Goal: Information Seeking & Learning: Learn about a topic

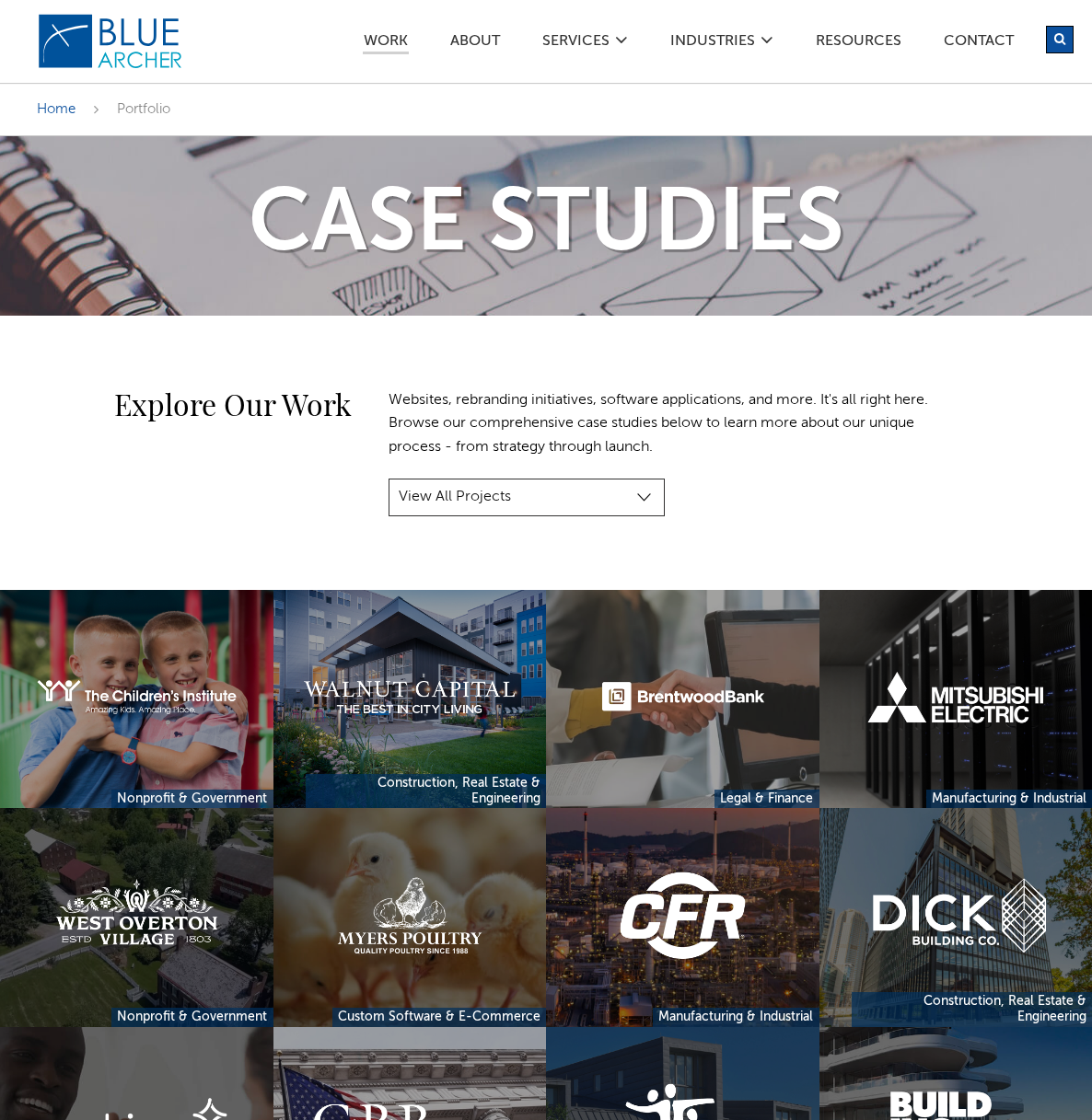
click at [157, 48] on img at bounding box center [111, 41] width 147 height 57
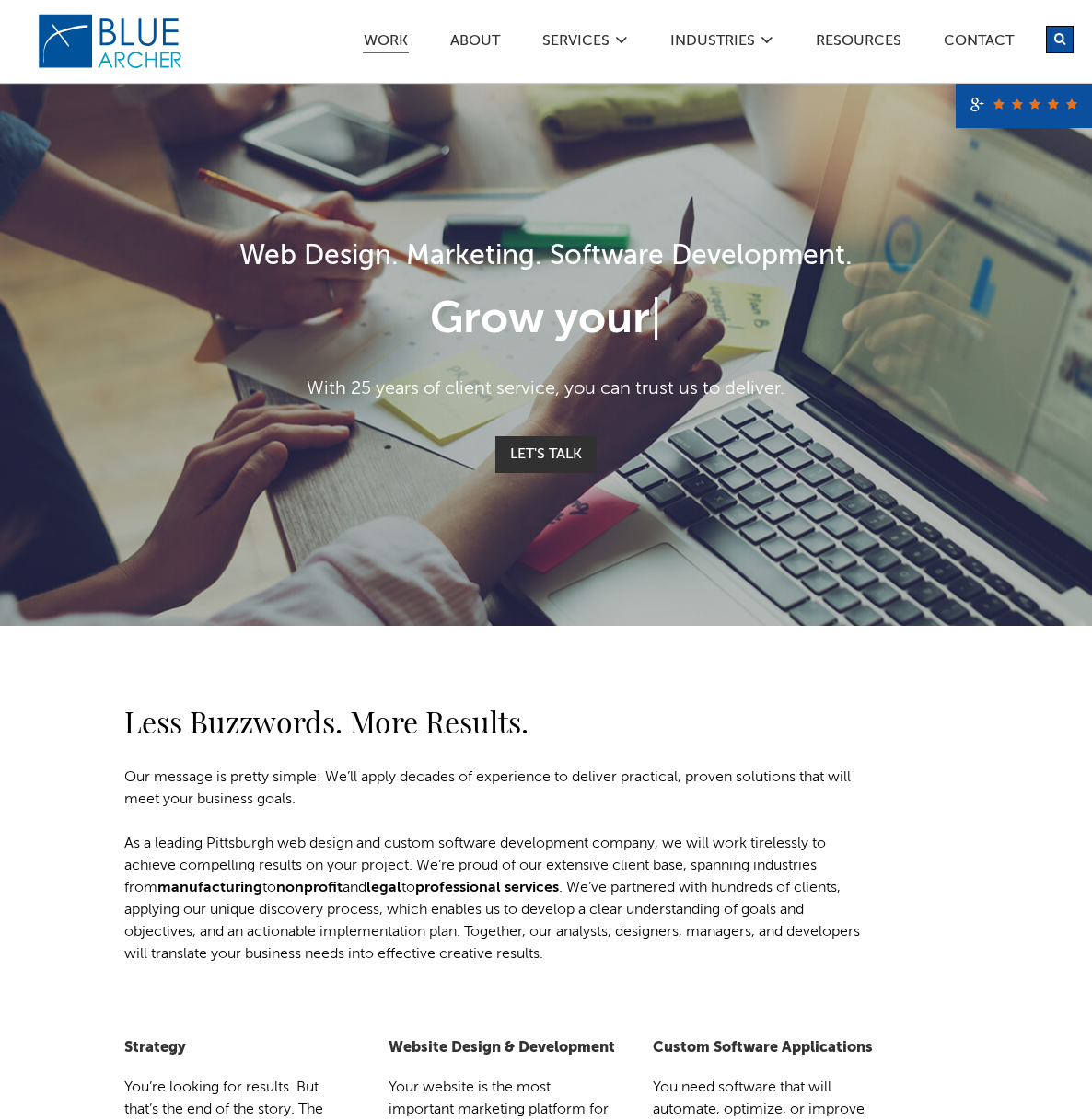
click at [404, 45] on link "Work" at bounding box center [386, 44] width 46 height 20
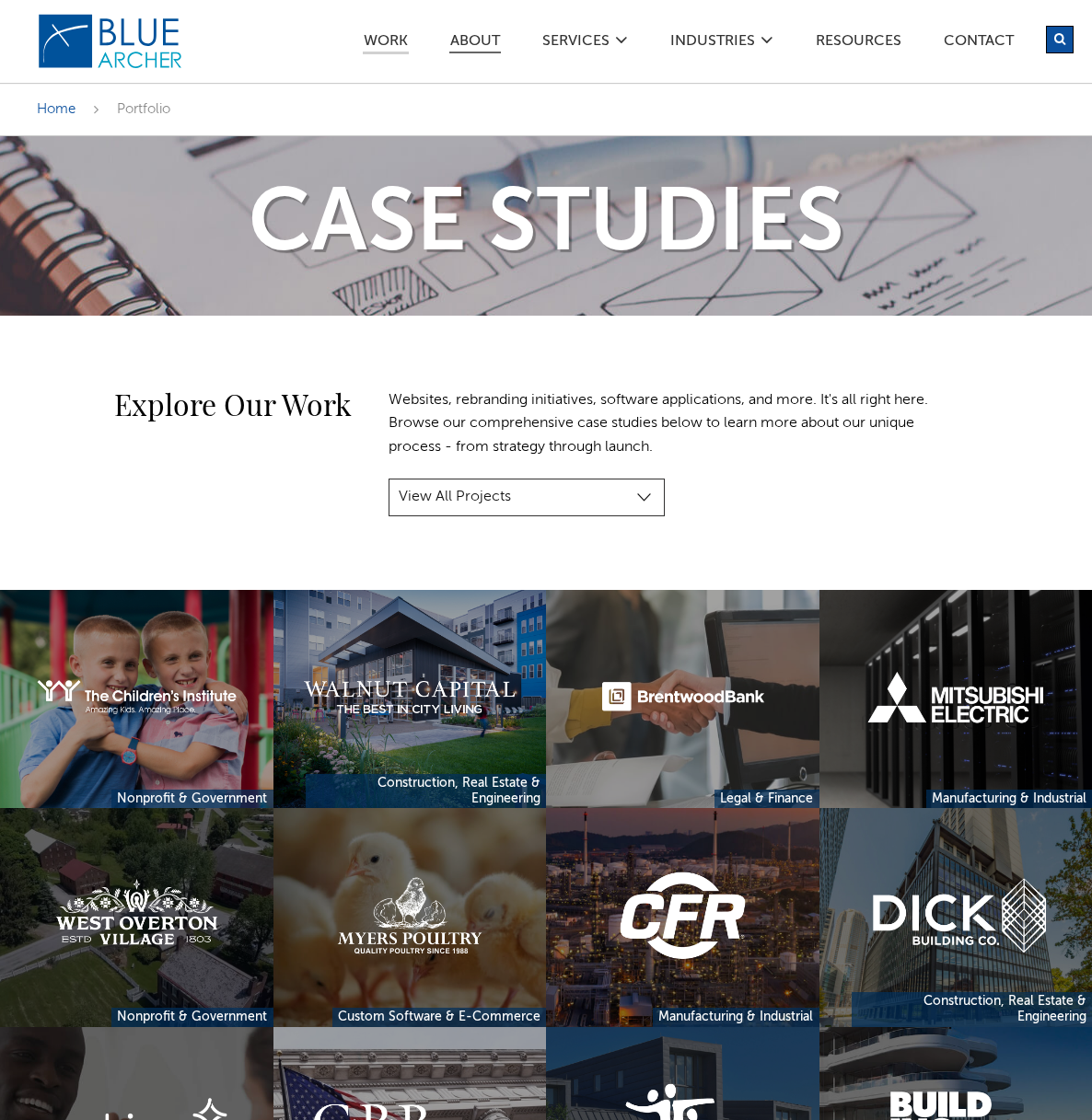
click at [483, 44] on link "ABOUT" at bounding box center [475, 44] width 52 height 20
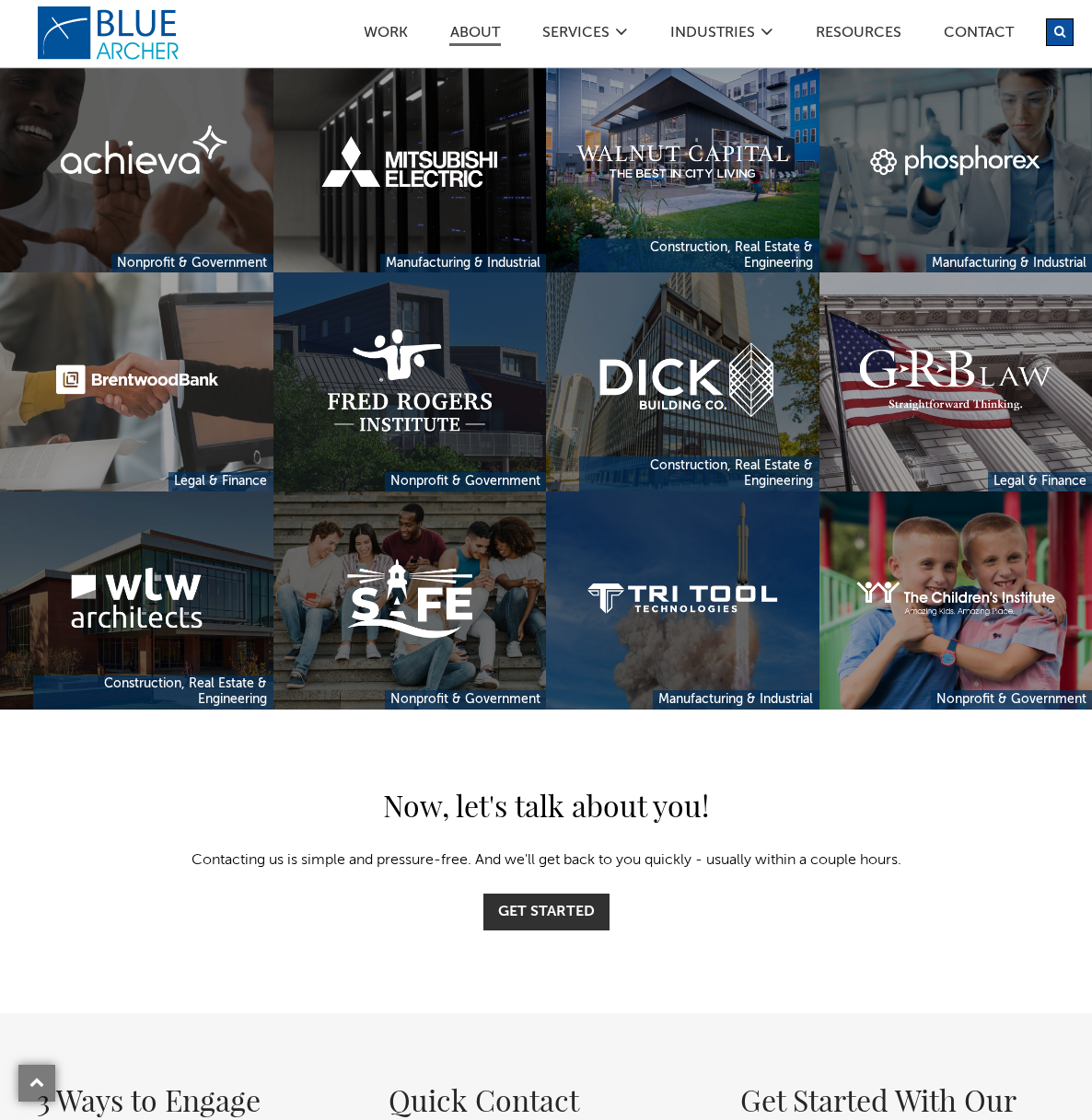
scroll to position [4414, 0]
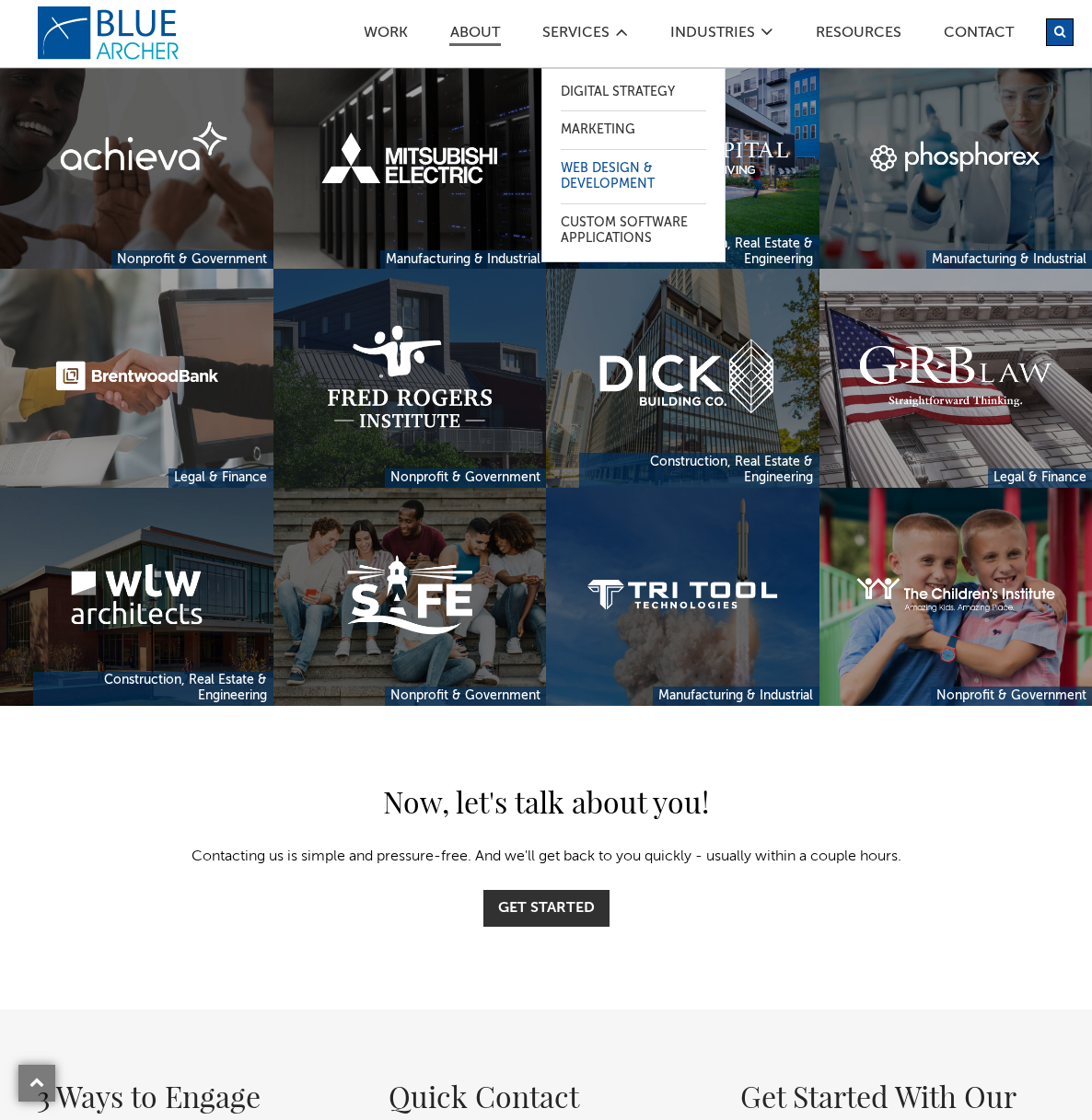
click at [588, 171] on link "Web Design & Development" at bounding box center [633, 177] width 145 height 53
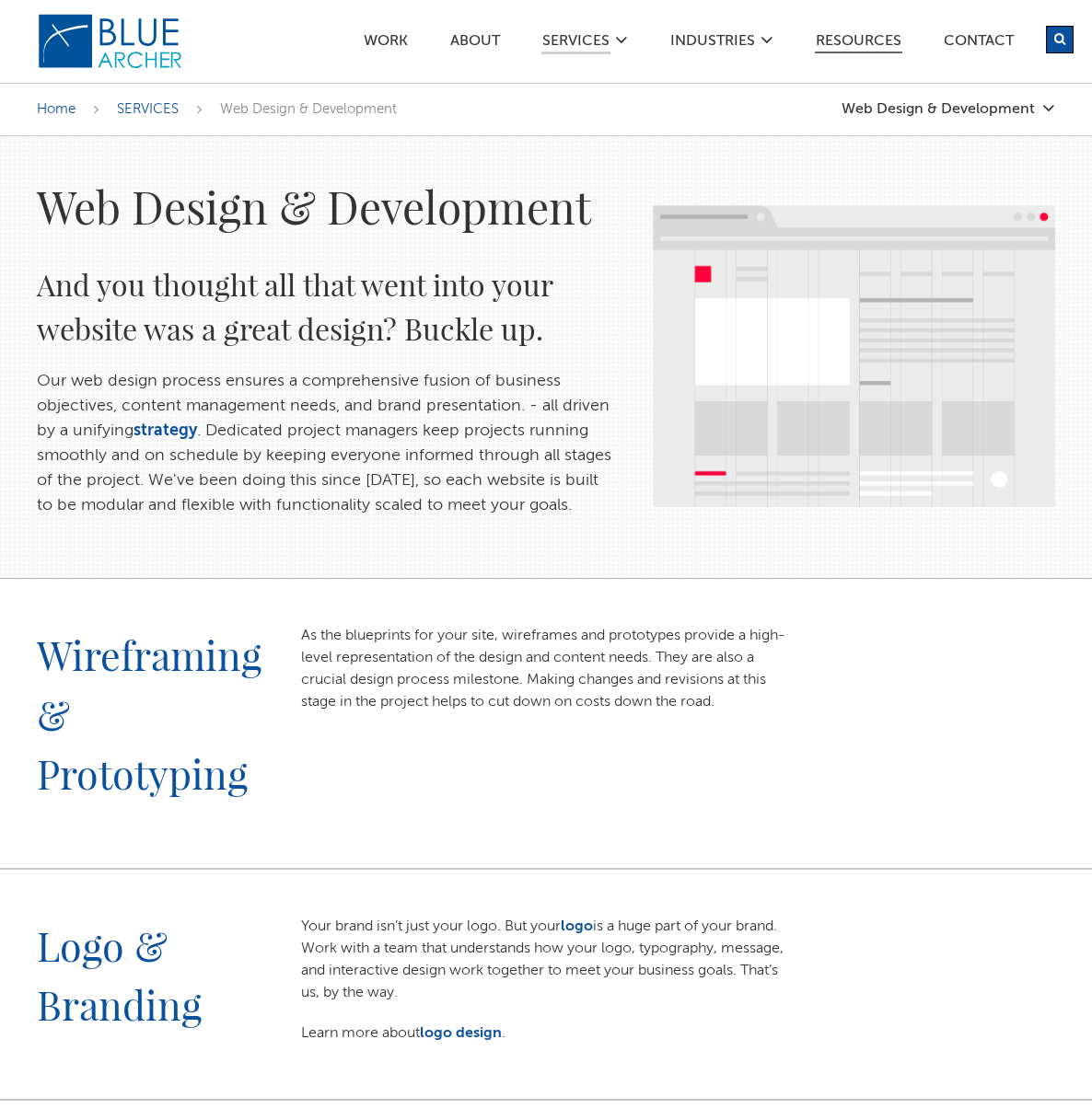
click at [825, 40] on link "Resources" at bounding box center [858, 44] width 87 height 20
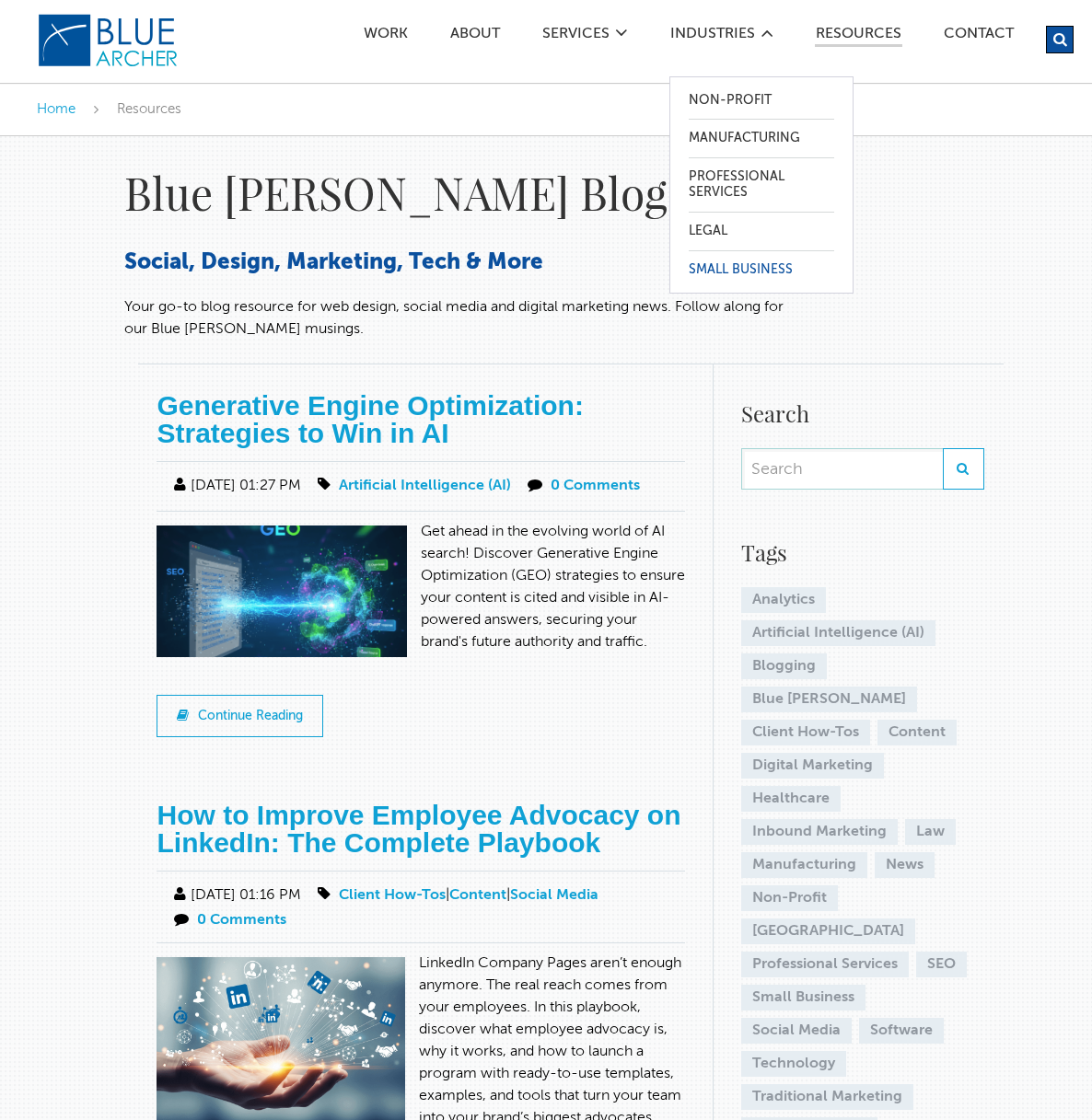
click at [753, 261] on link "Small Business" at bounding box center [761, 270] width 145 height 37
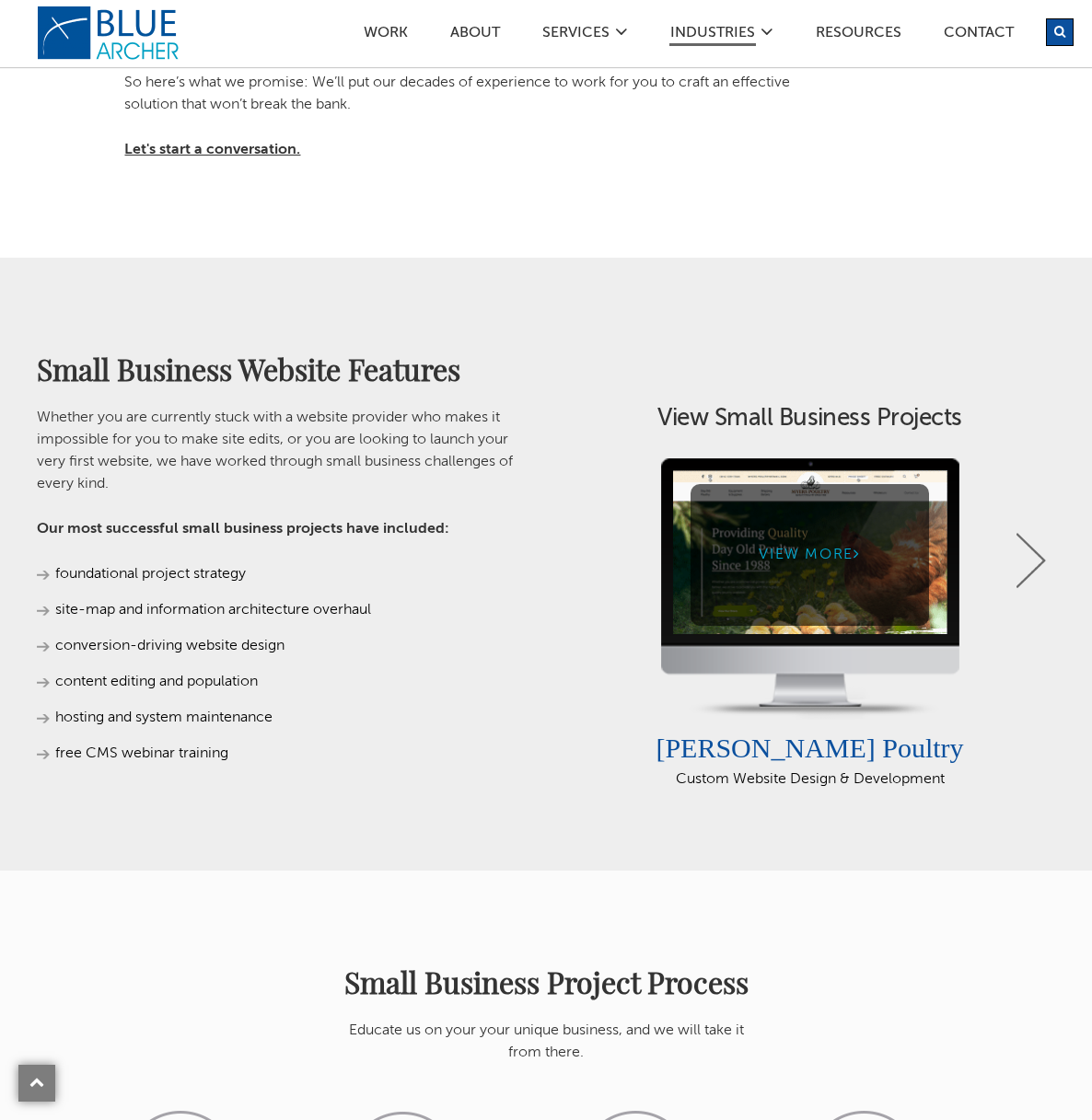
scroll to position [1110, 0]
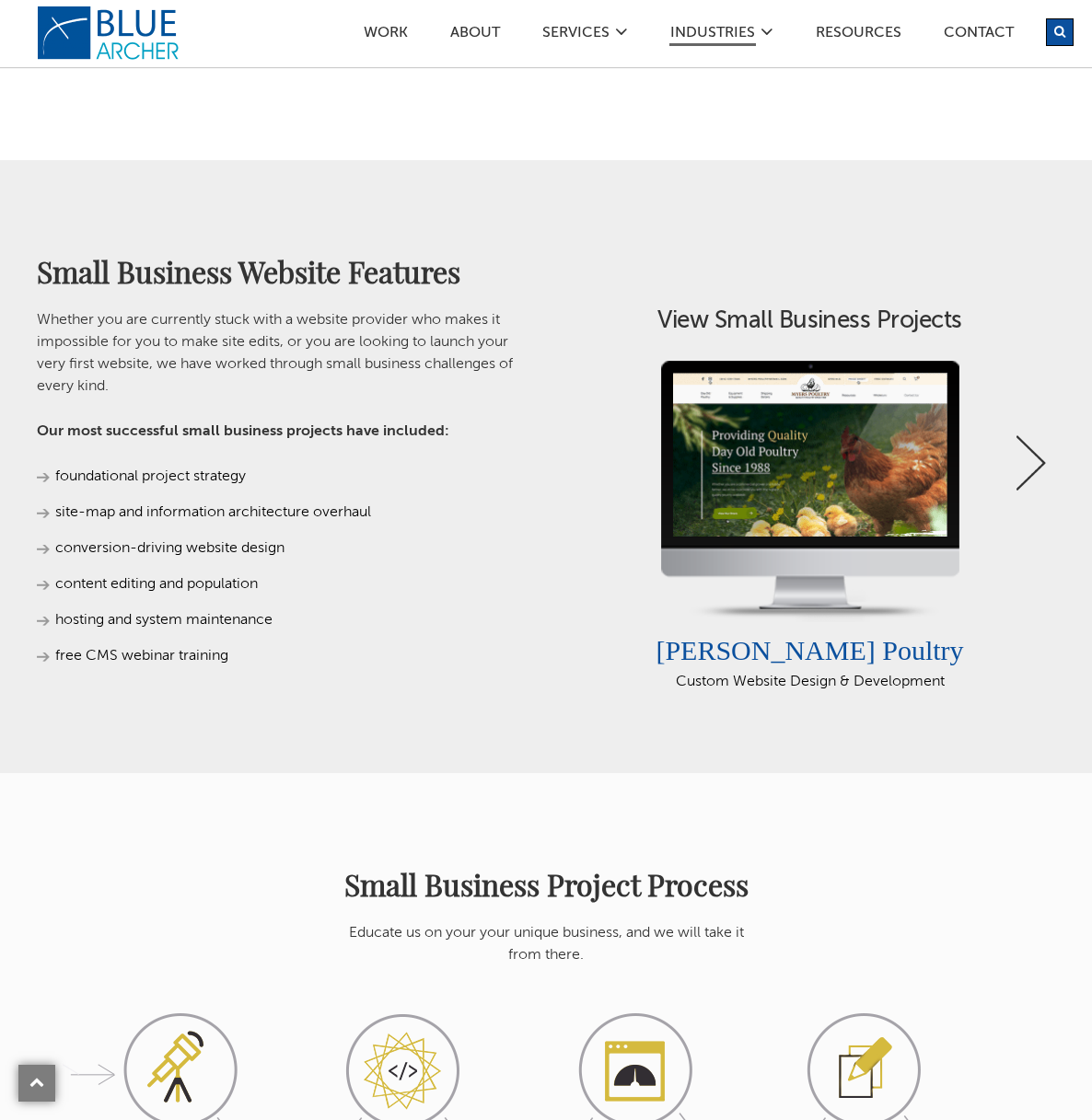
click at [1036, 460] on link "Next" at bounding box center [1031, 463] width 29 height 55
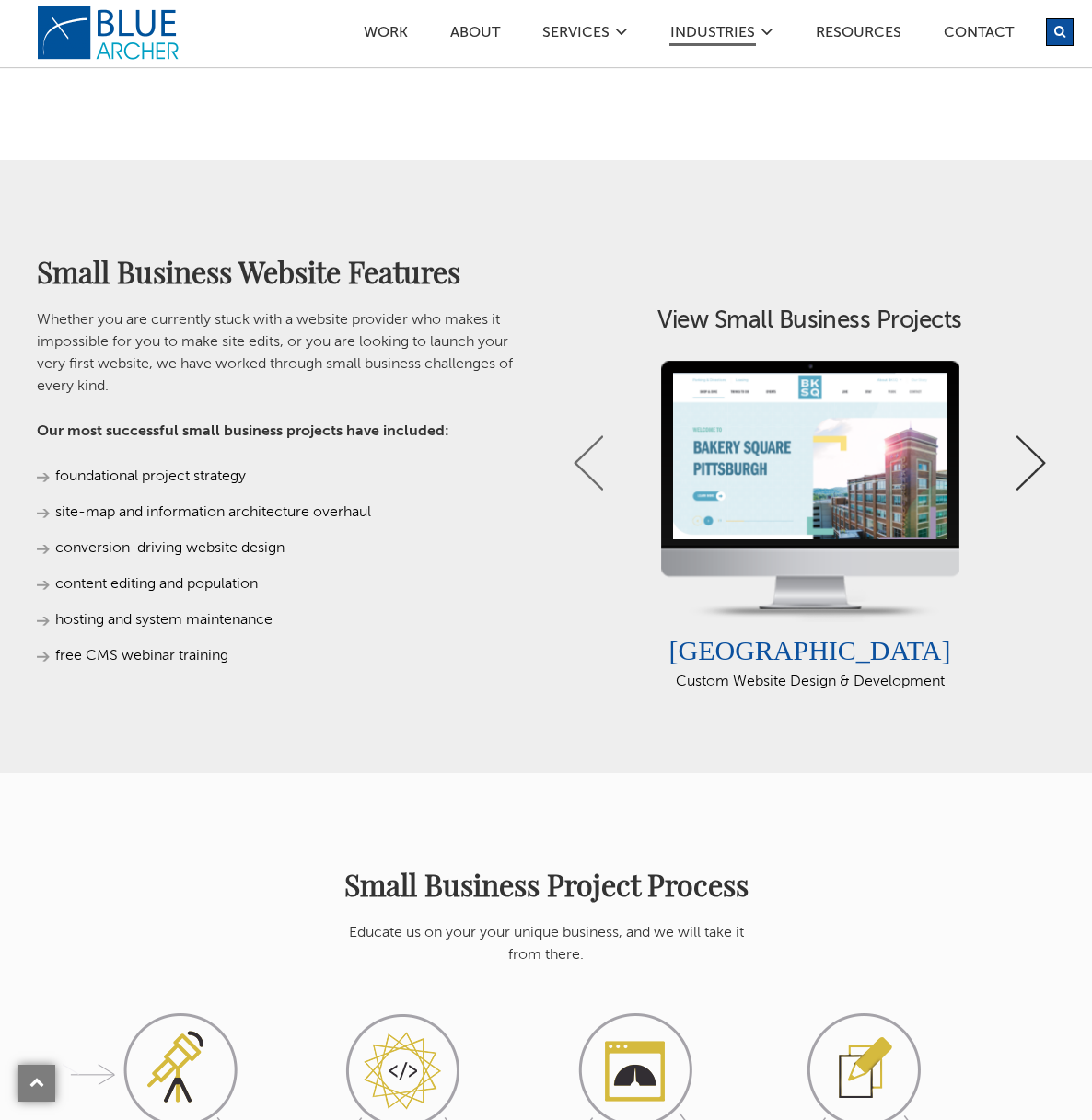
click at [1036, 460] on link "Next" at bounding box center [1031, 463] width 29 height 55
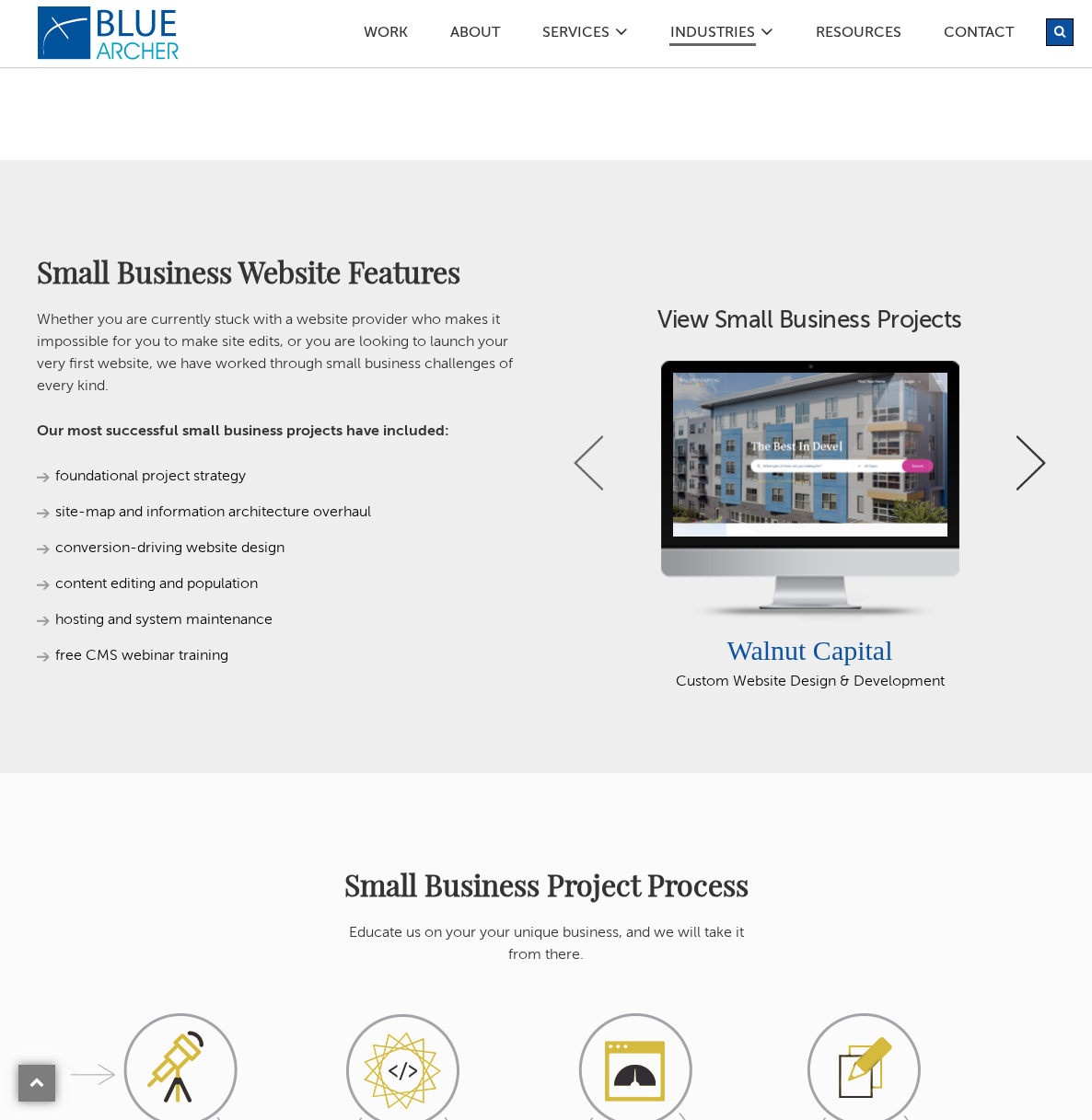
click at [1036, 459] on link "Next" at bounding box center [1031, 463] width 29 height 55
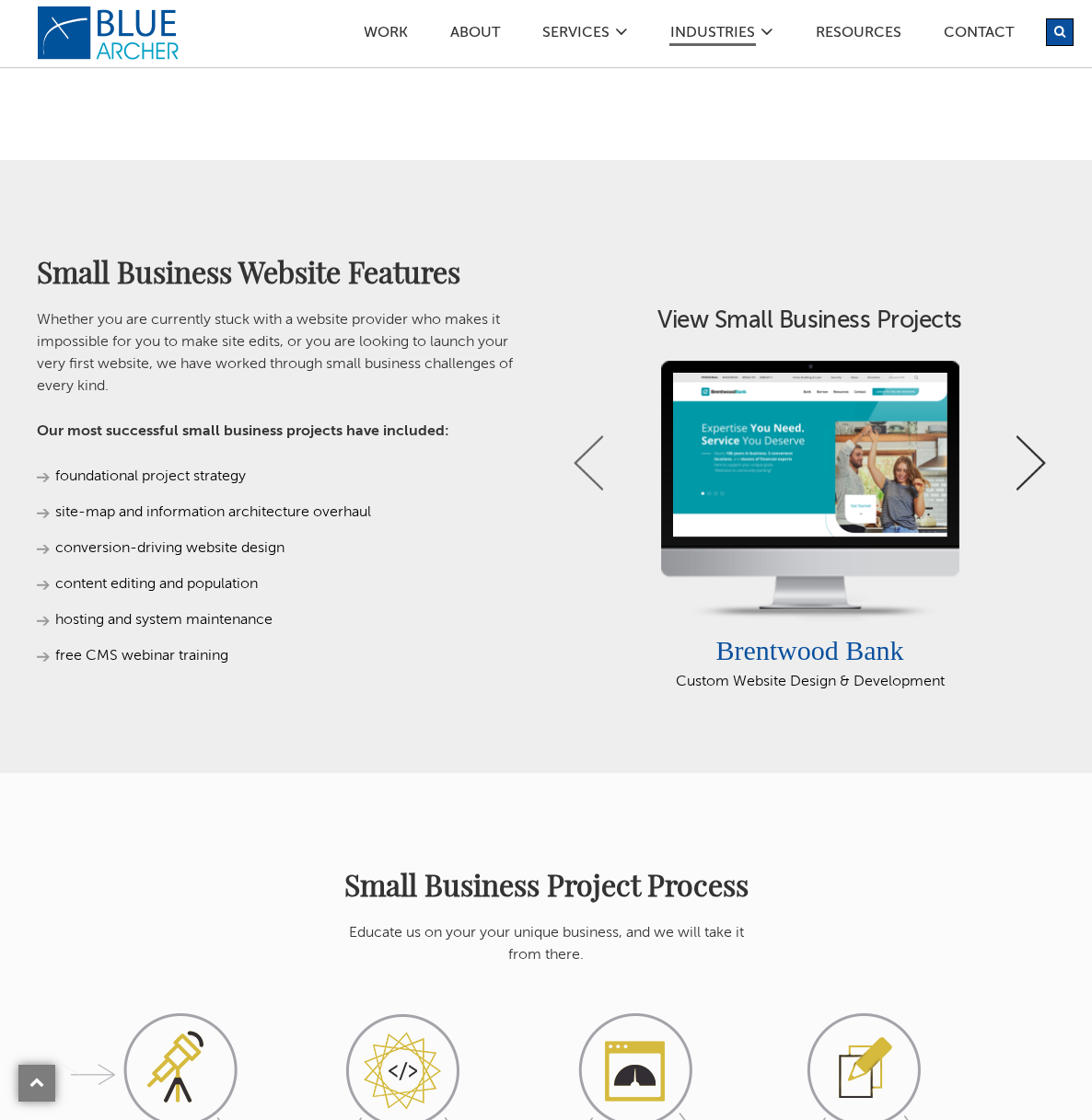
click at [1036, 459] on link "Next" at bounding box center [1031, 463] width 29 height 55
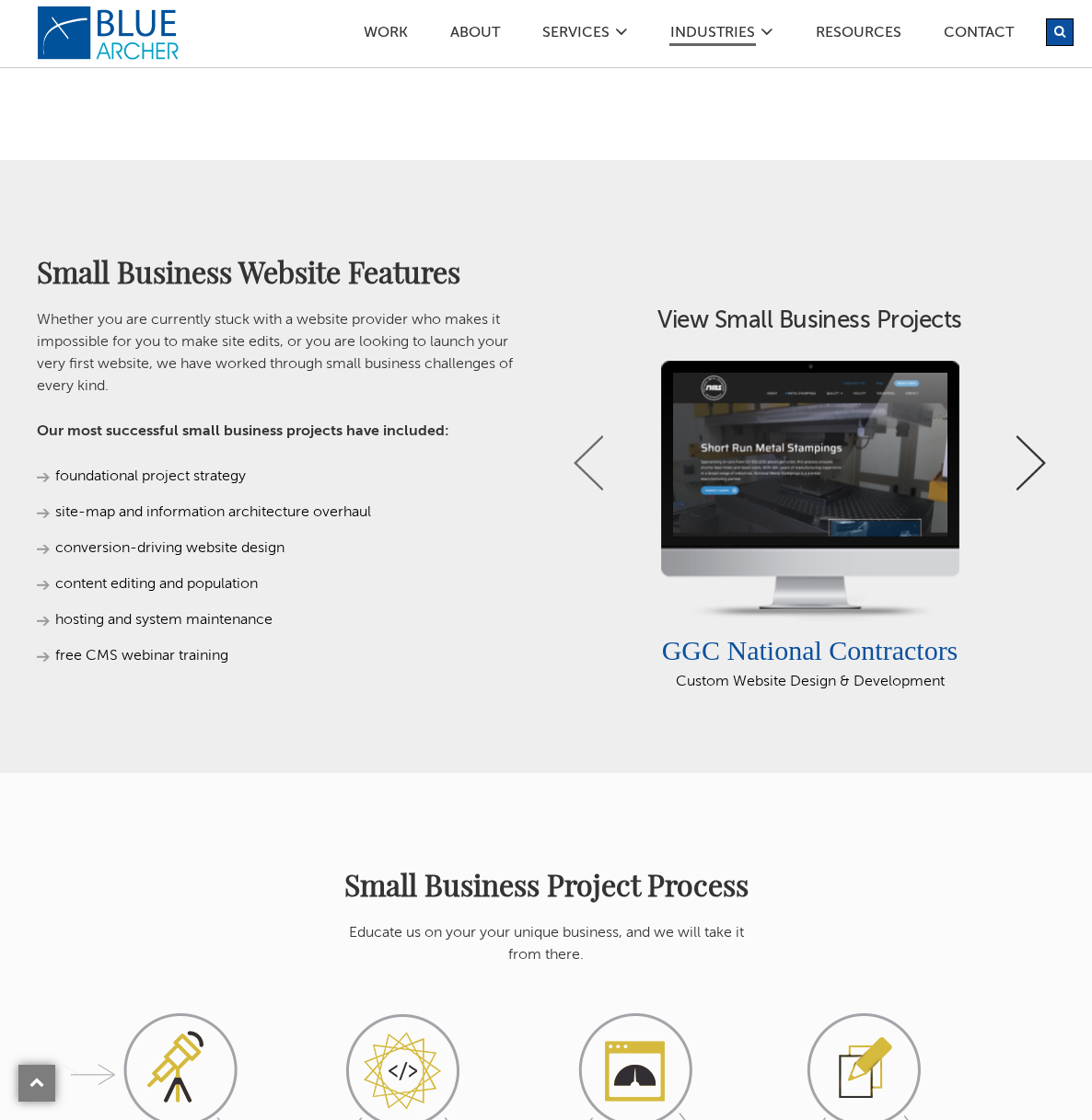
click at [1036, 459] on link "Next" at bounding box center [1031, 463] width 29 height 55
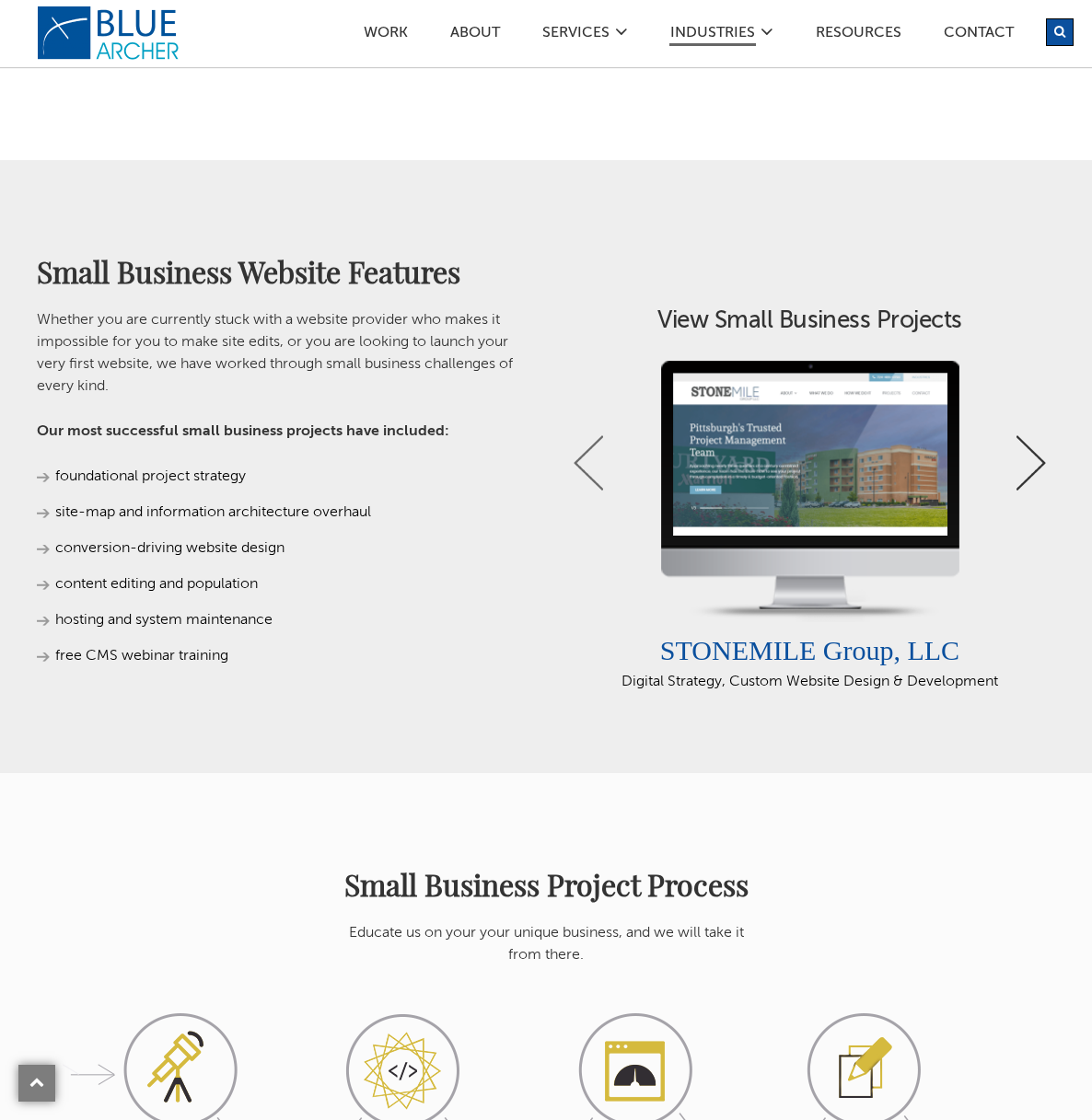
click at [1036, 459] on link "Next" at bounding box center [1031, 463] width 29 height 55
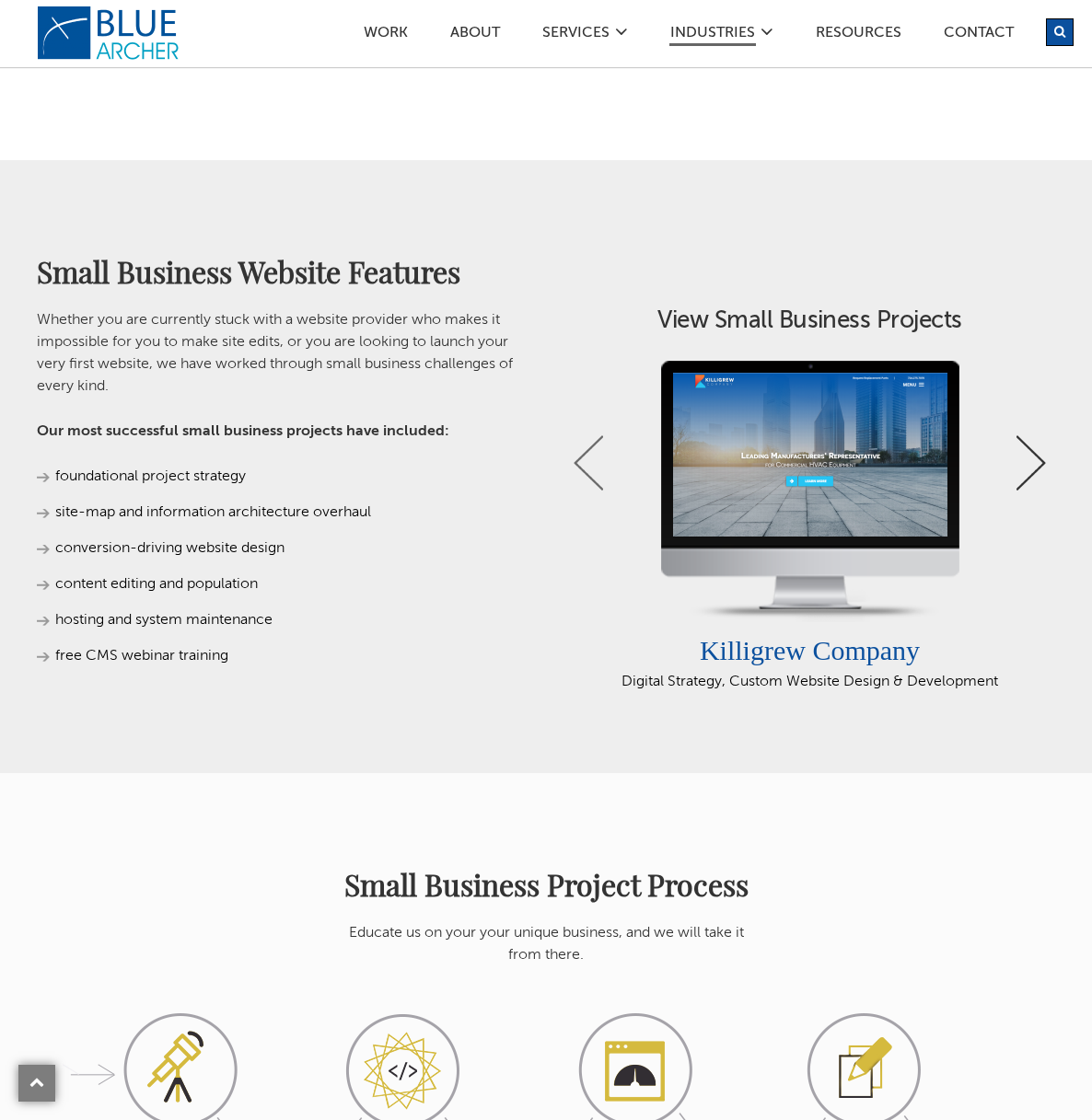
click at [1036, 459] on link "Next" at bounding box center [1031, 463] width 29 height 55
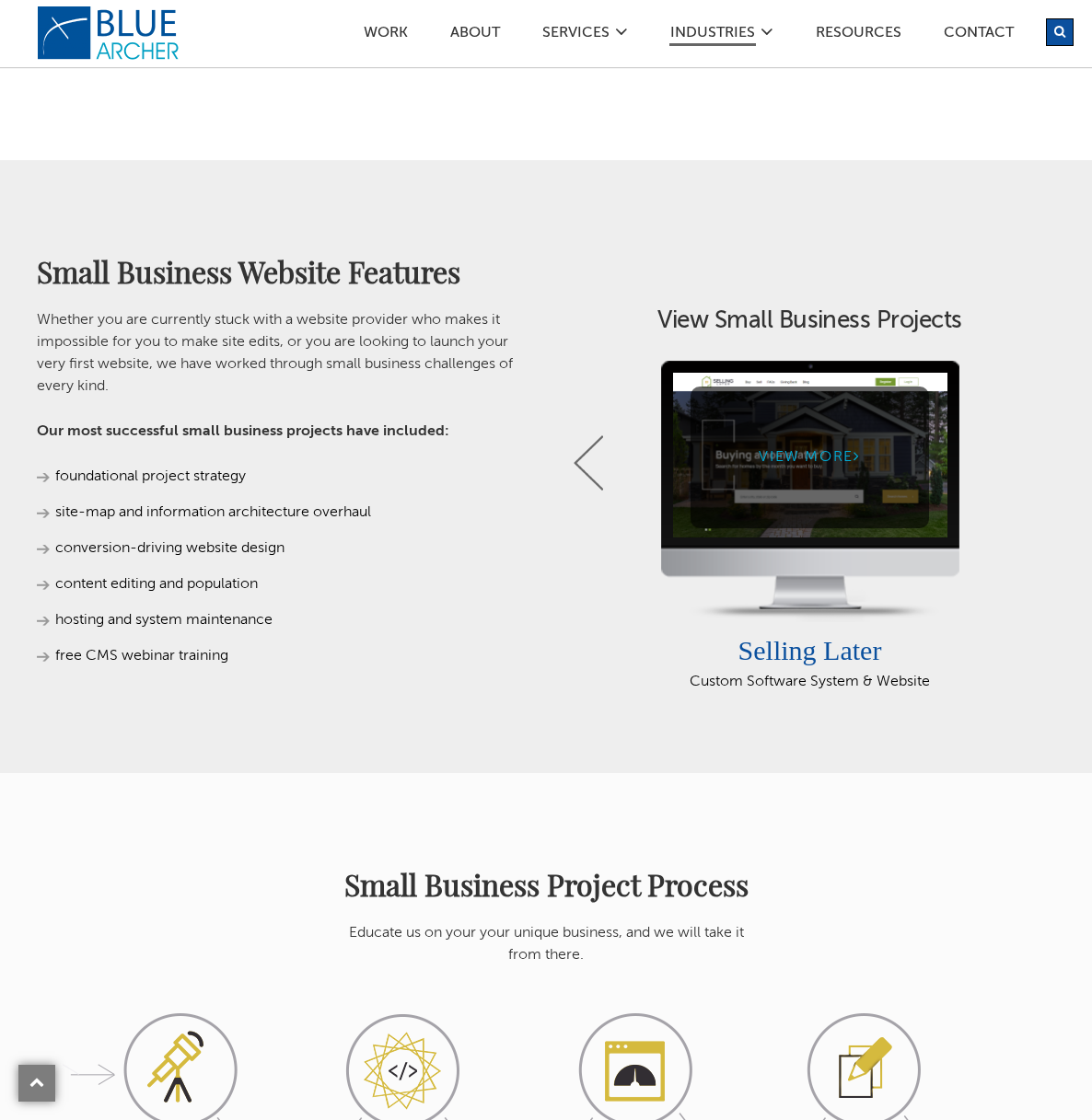
click at [910, 473] on link "View More" at bounding box center [809, 457] width 238 height 141
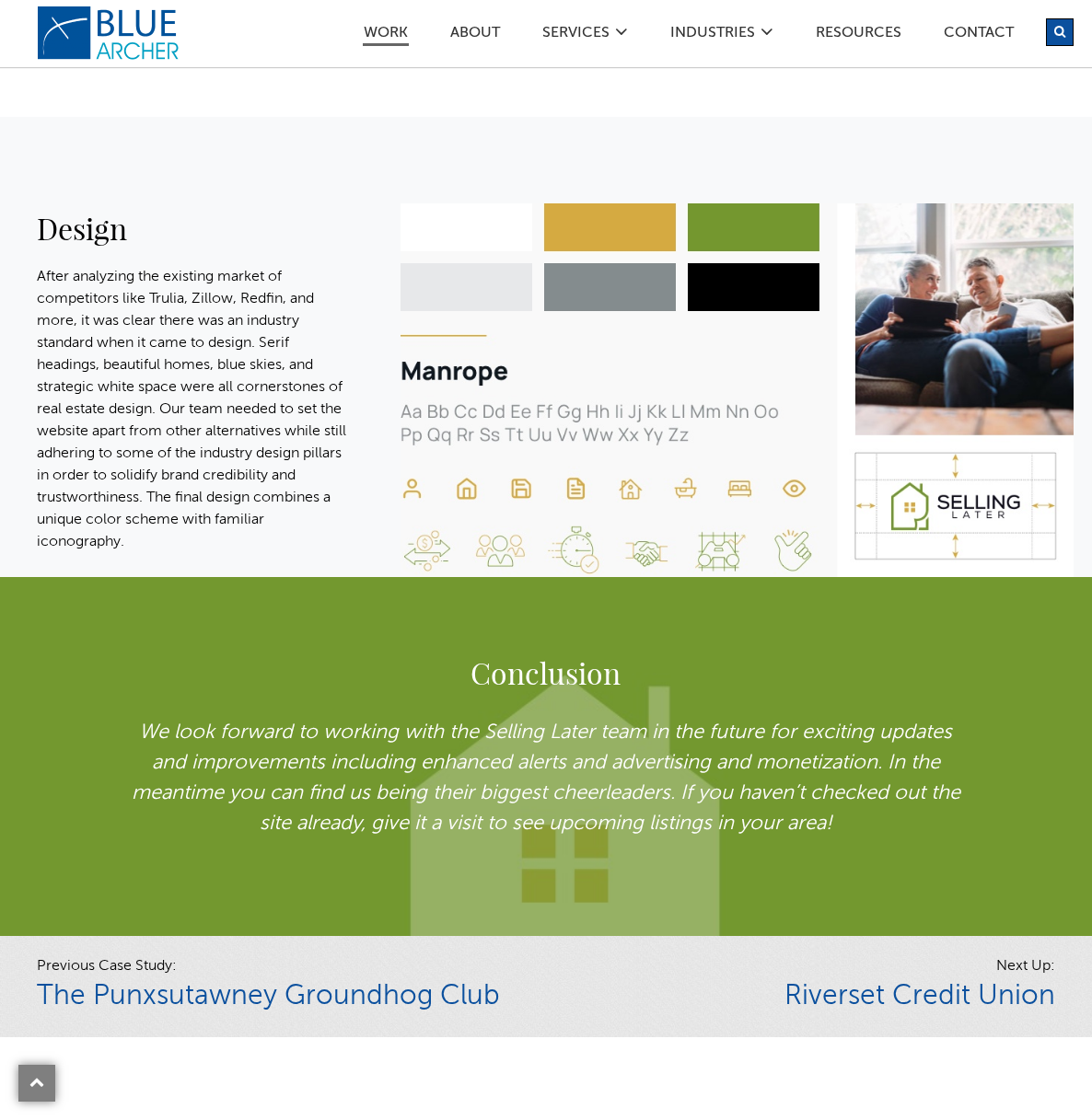
scroll to position [2785, 0]
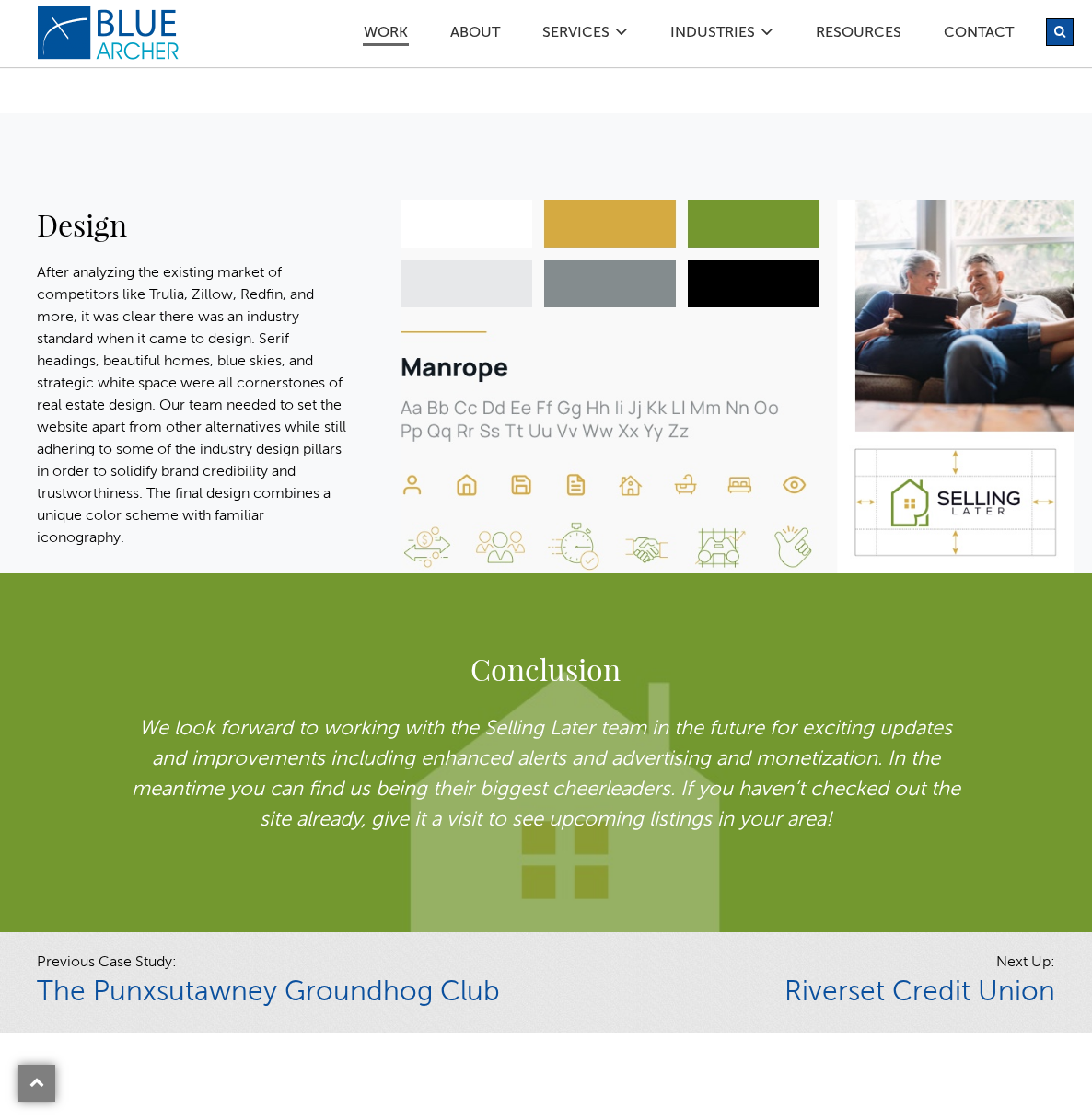
drag, startPoint x: 96, startPoint y: 312, endPoint x: 127, endPoint y: 559, distance: 248.9
click at [134, 549] on p "After analyzing the existing market of competitors like Trulia, Zillow, Redfin,…" at bounding box center [194, 405] width 315 height 287
click at [157, 442] on p "After analyzing the existing market of competitors like Trulia, Zillow, Redfin,…" at bounding box center [194, 405] width 315 height 287
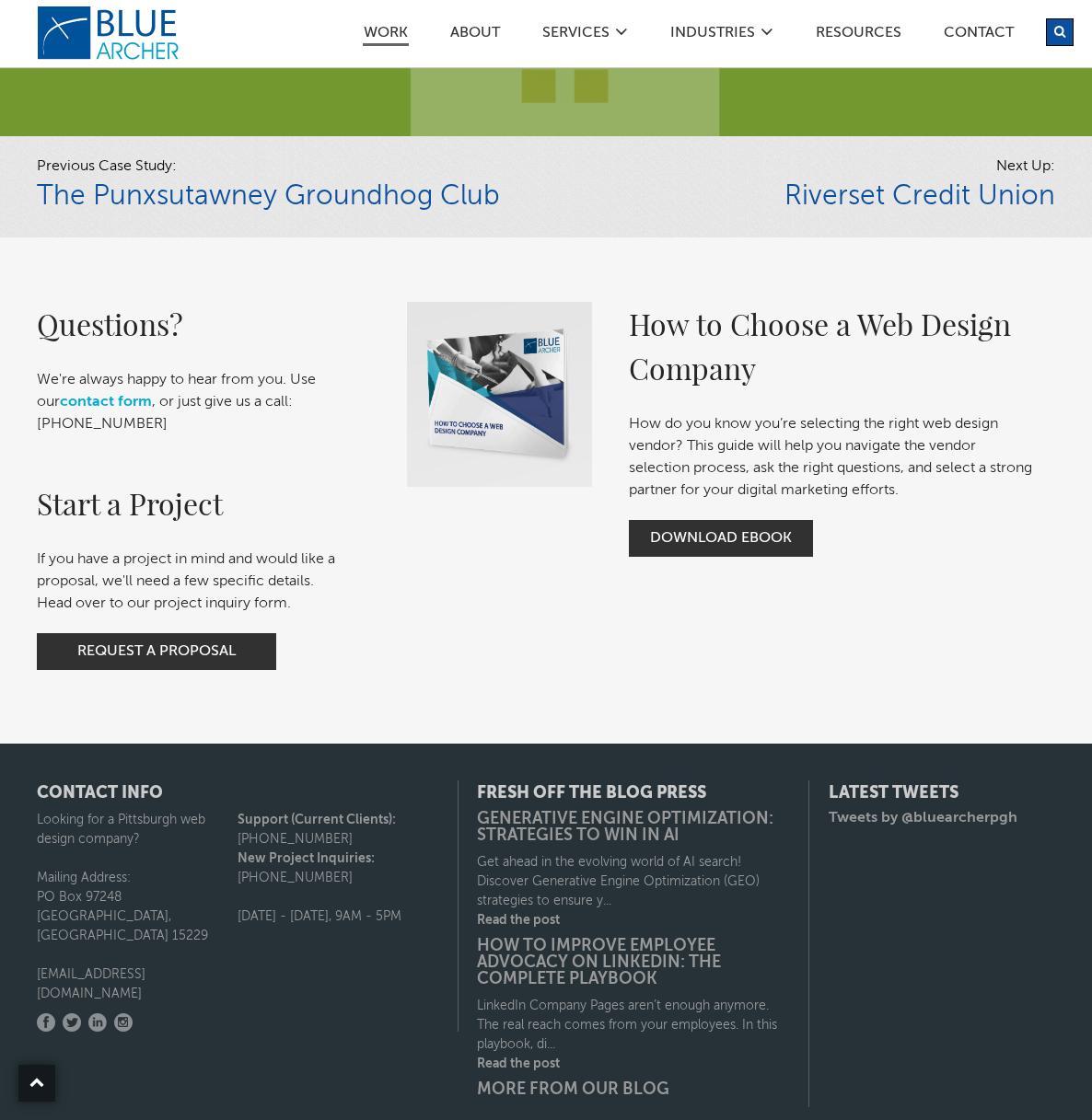
scroll to position [3657, 0]
